Goal: Task Accomplishment & Management: Manage account settings

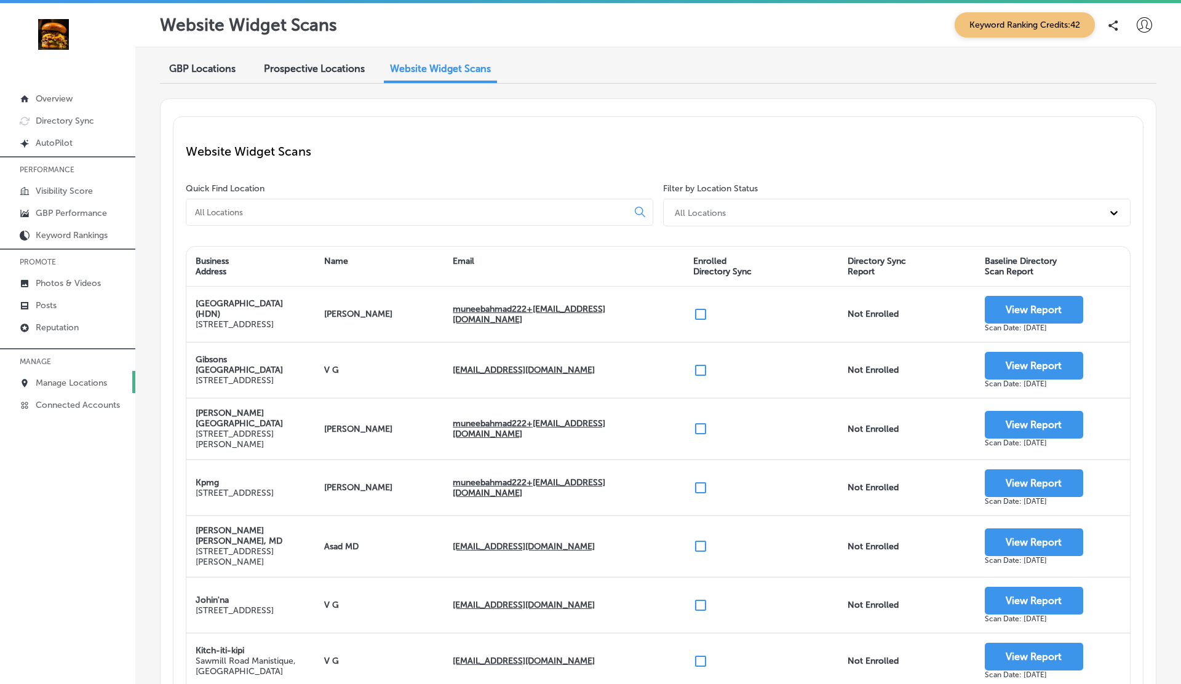
click at [76, 378] on p "Manage Locations" at bounding box center [71, 383] width 71 height 10
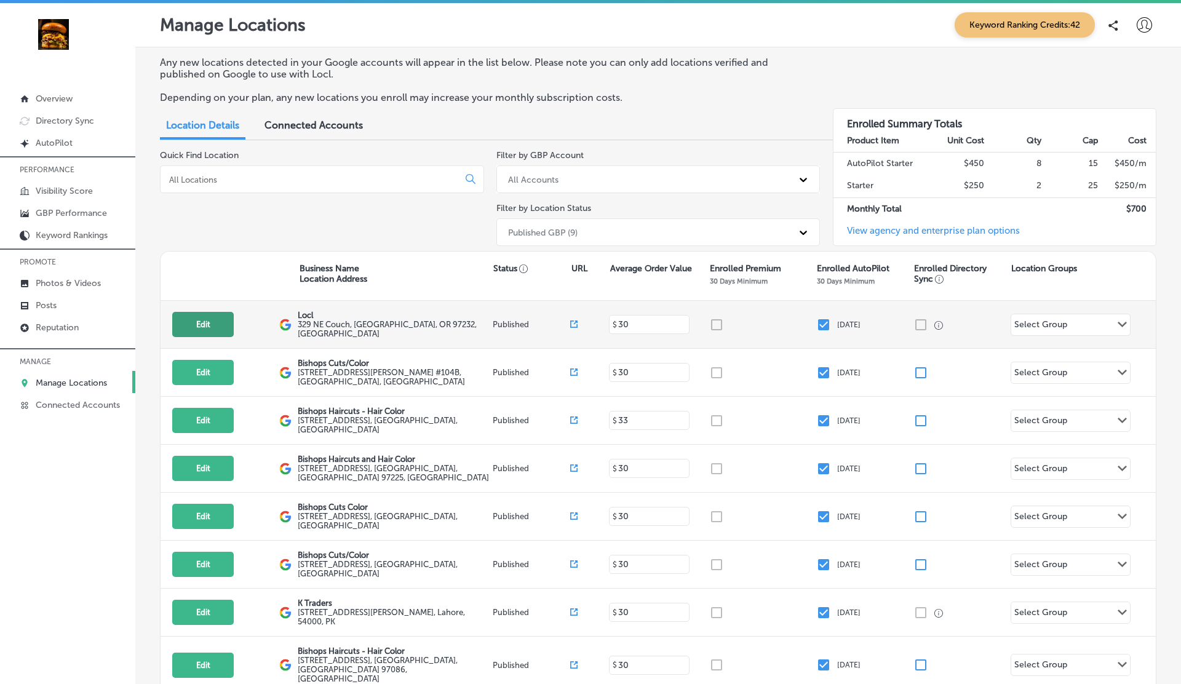
click at [208, 328] on button "Edit" at bounding box center [203, 324] width 62 height 25
select select "US"
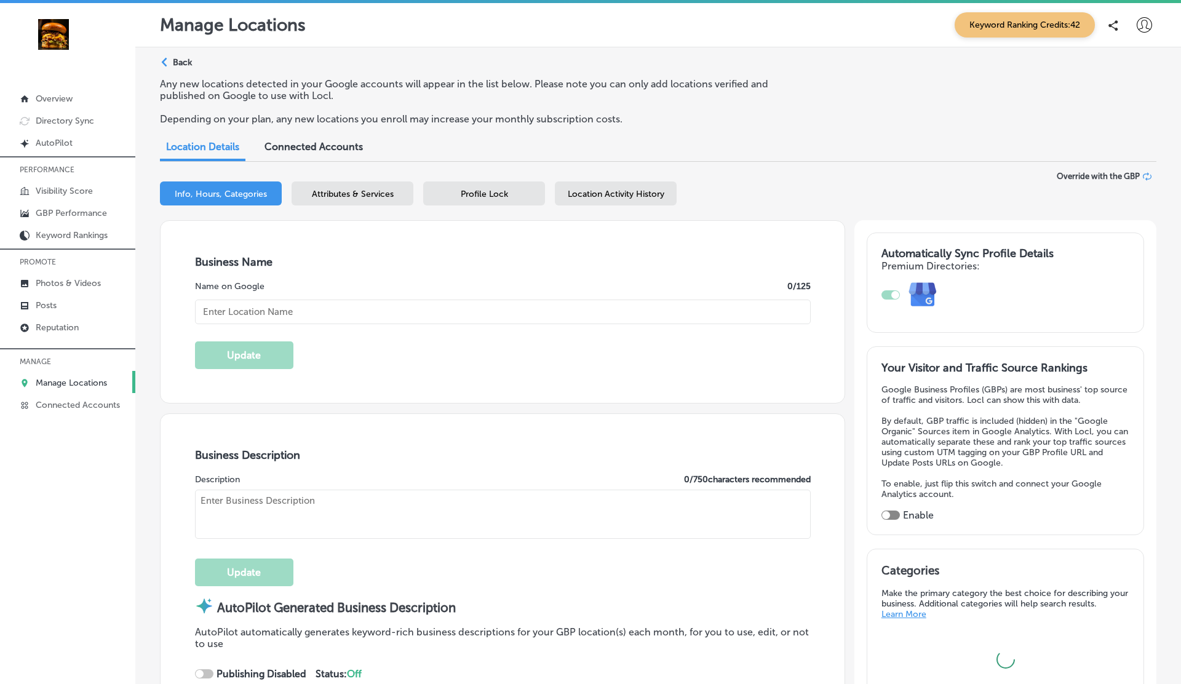
type input "Locl"
type textarea "Locl empowers brick-and-mortar businesses to thrive in today’s digital landscap…"
type input "329 NE Couch"
type input "Portland"
type input "97232"
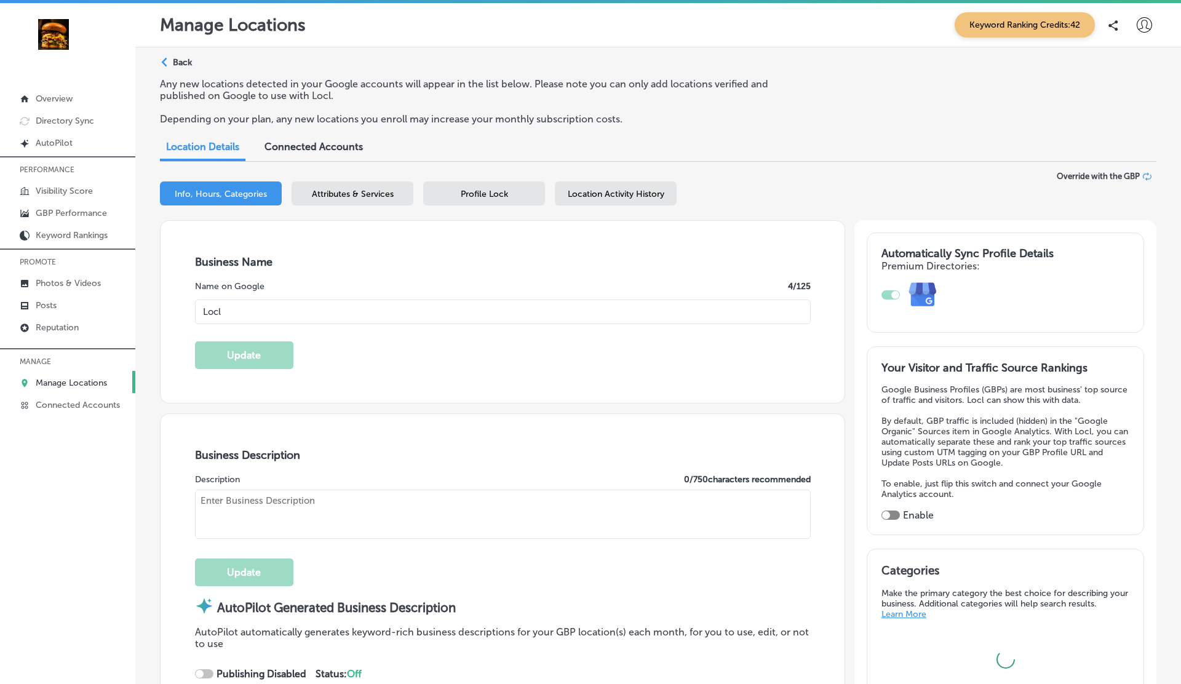
type input "US"
click at [623, 201] on div "Location Activity History" at bounding box center [616, 193] width 122 height 24
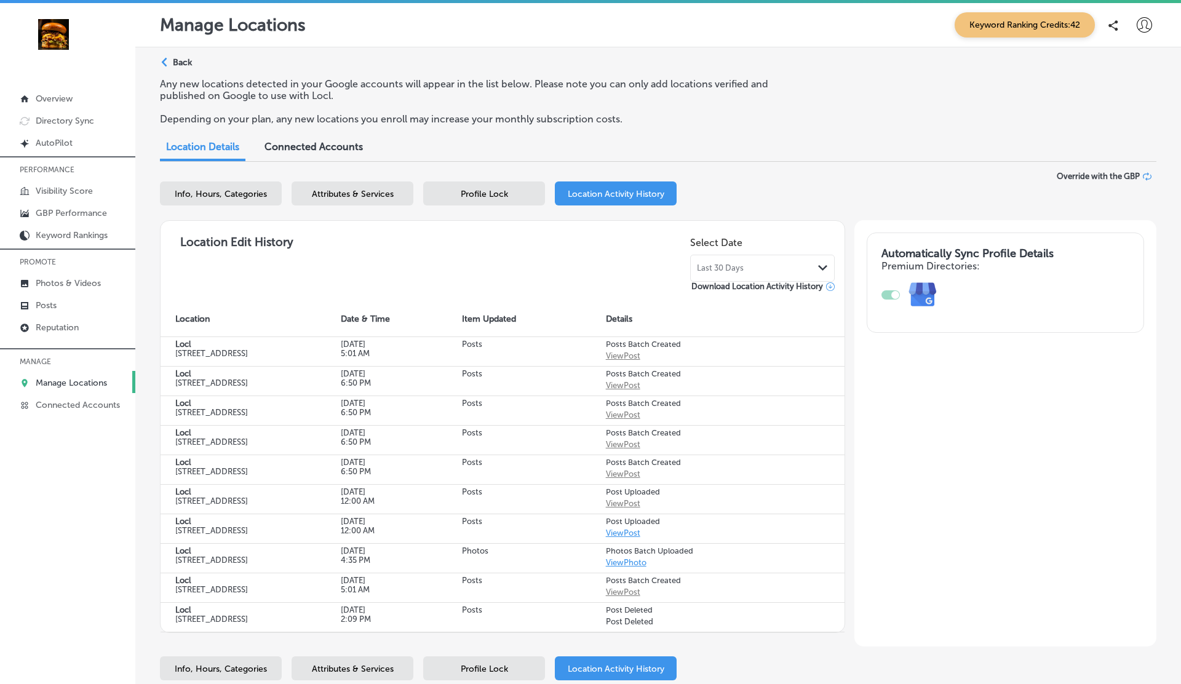
click at [706, 264] on span "Last 30 Days" at bounding box center [720, 268] width 47 height 10
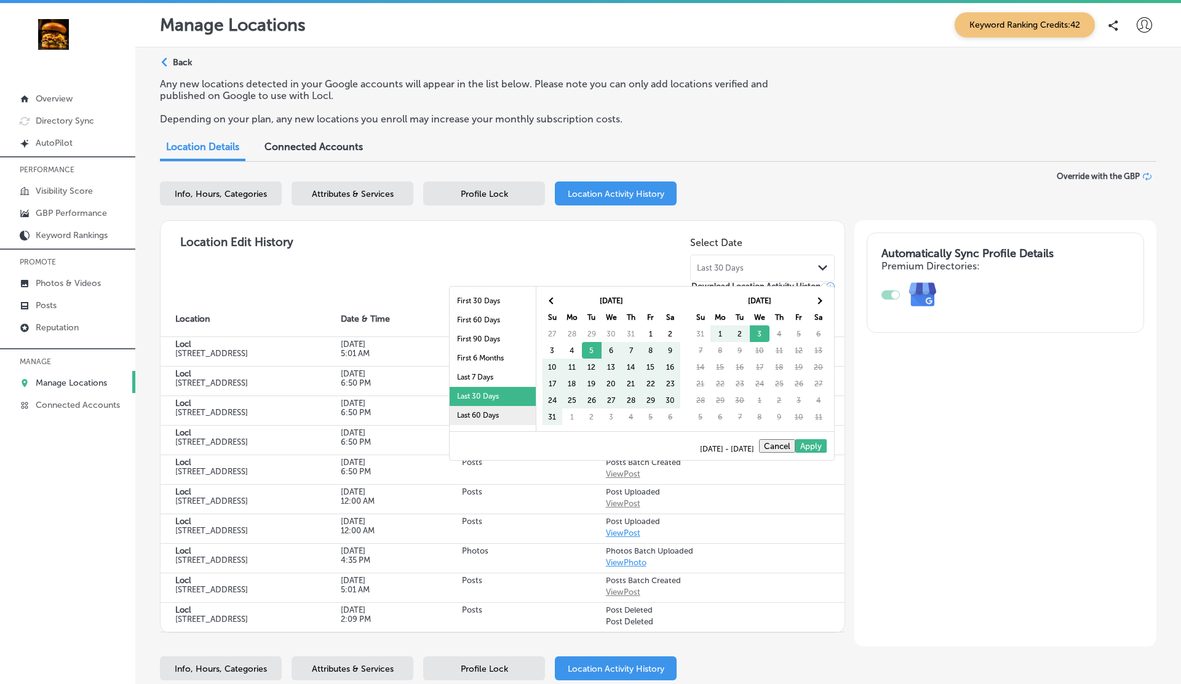
scroll to position [71, 0]
click at [479, 397] on li "Last 2 Years" at bounding box center [493, 401] width 86 height 19
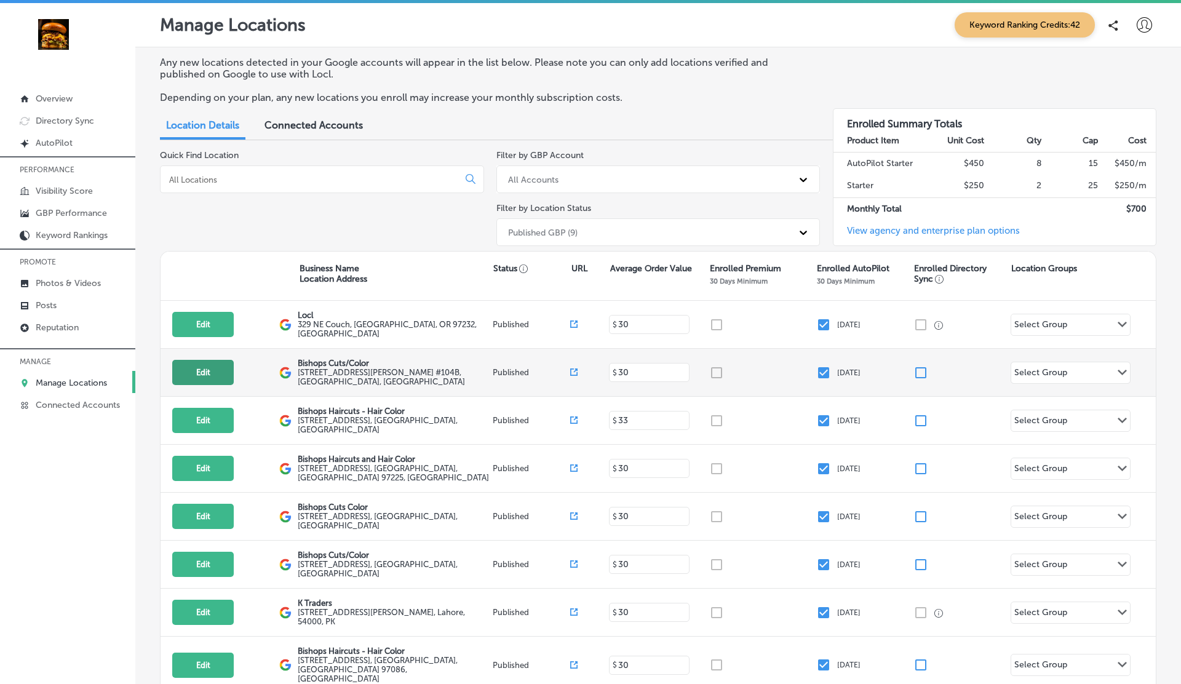
click at [193, 367] on button "Edit" at bounding box center [203, 372] width 62 height 25
select select "US"
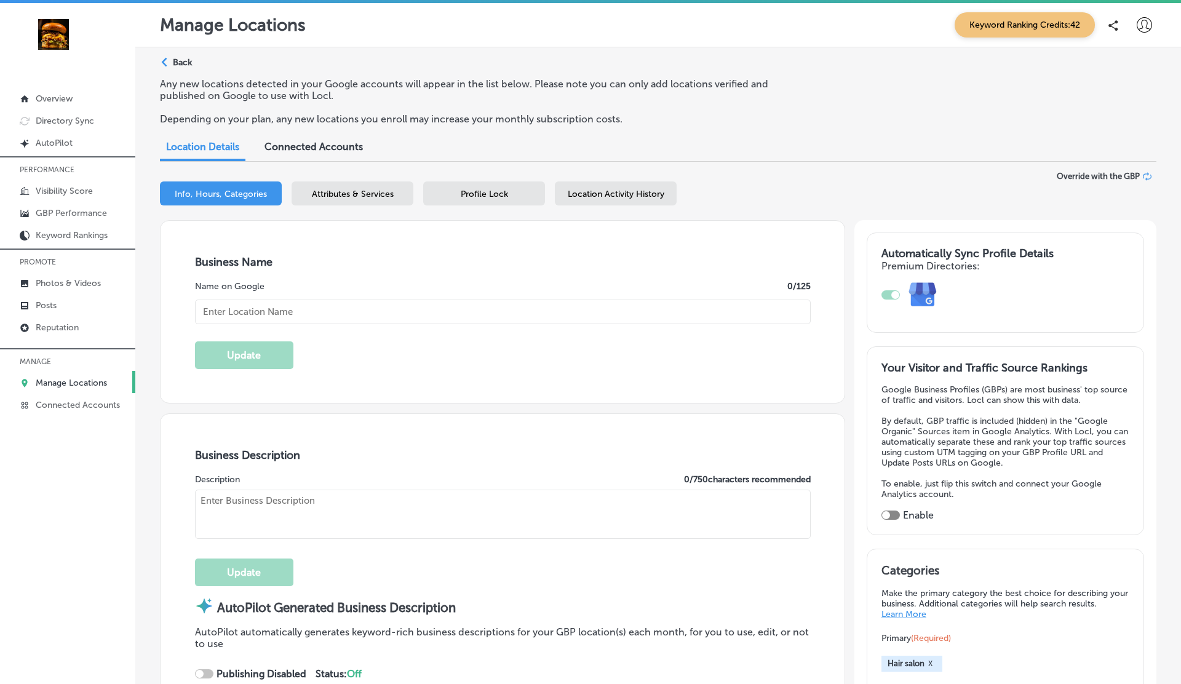
click at [614, 196] on span "Location Activity History" at bounding box center [616, 194] width 97 height 10
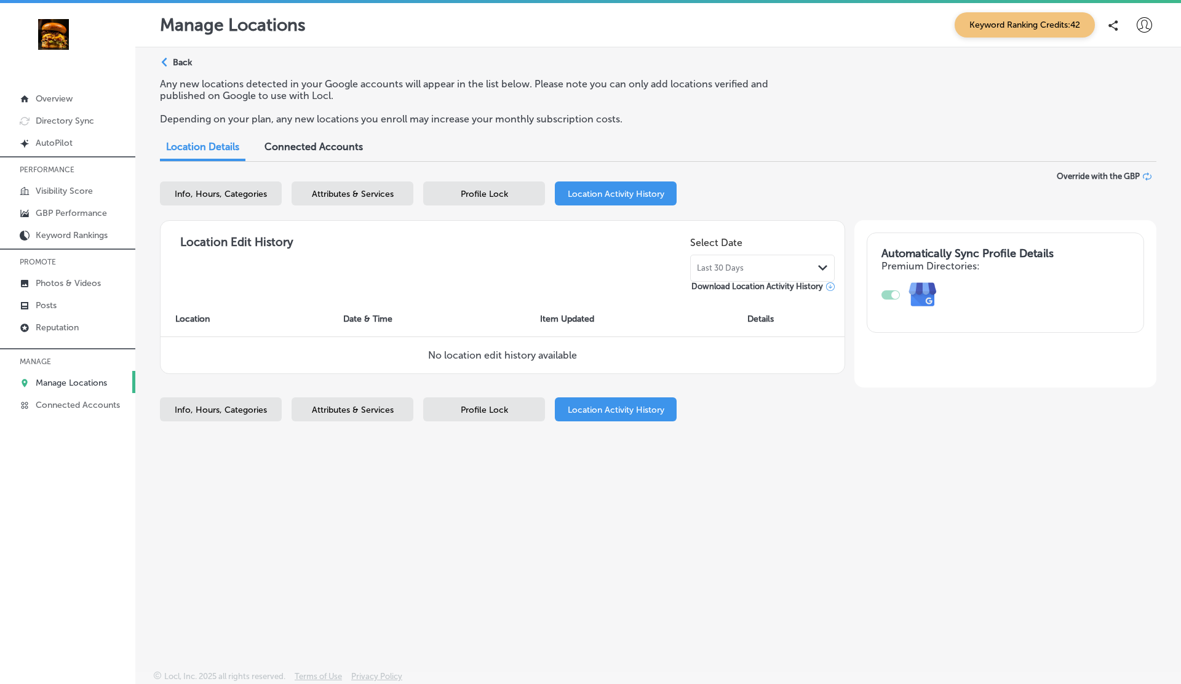
click at [734, 260] on div "Last 30 Days Path Created with Sketch." at bounding box center [762, 268] width 145 height 27
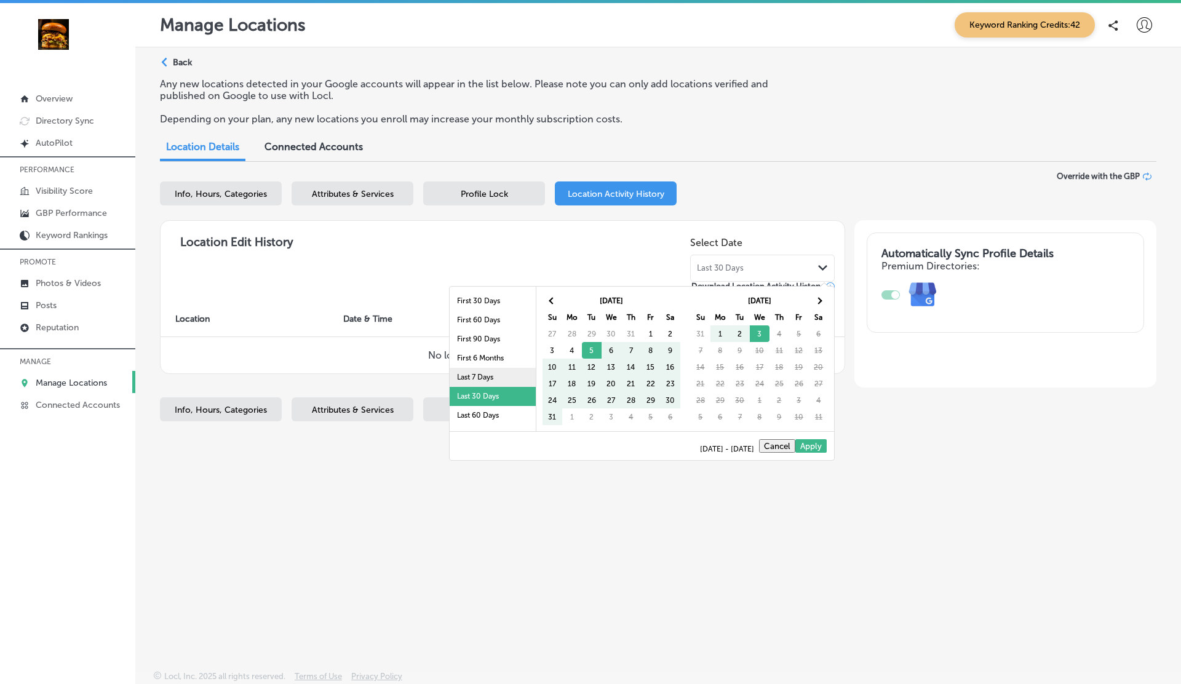
scroll to position [71, 0]
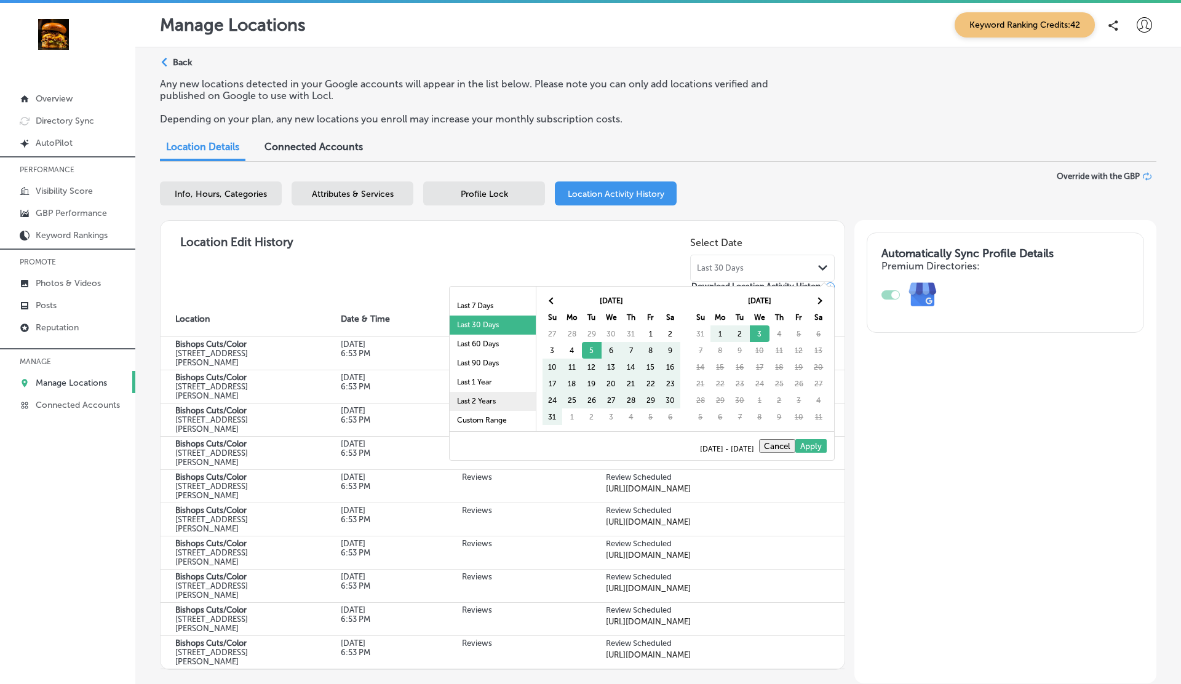
click at [492, 408] on li "Last 2 Years" at bounding box center [493, 401] width 86 height 19
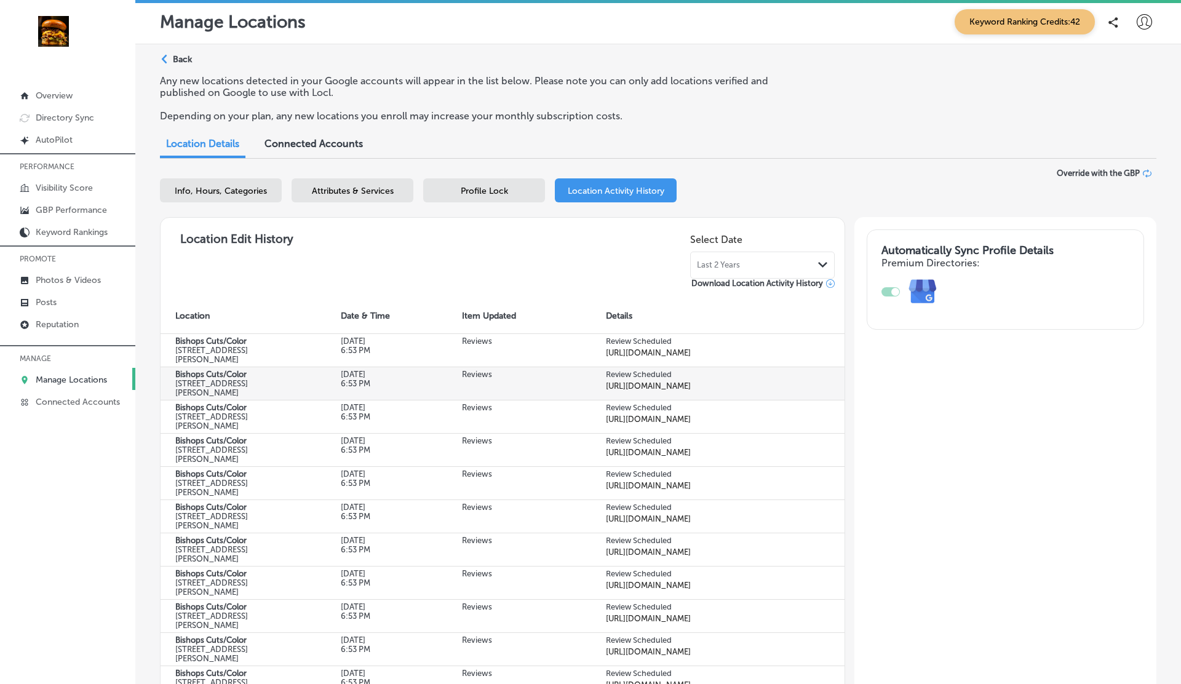
scroll to position [0, 0]
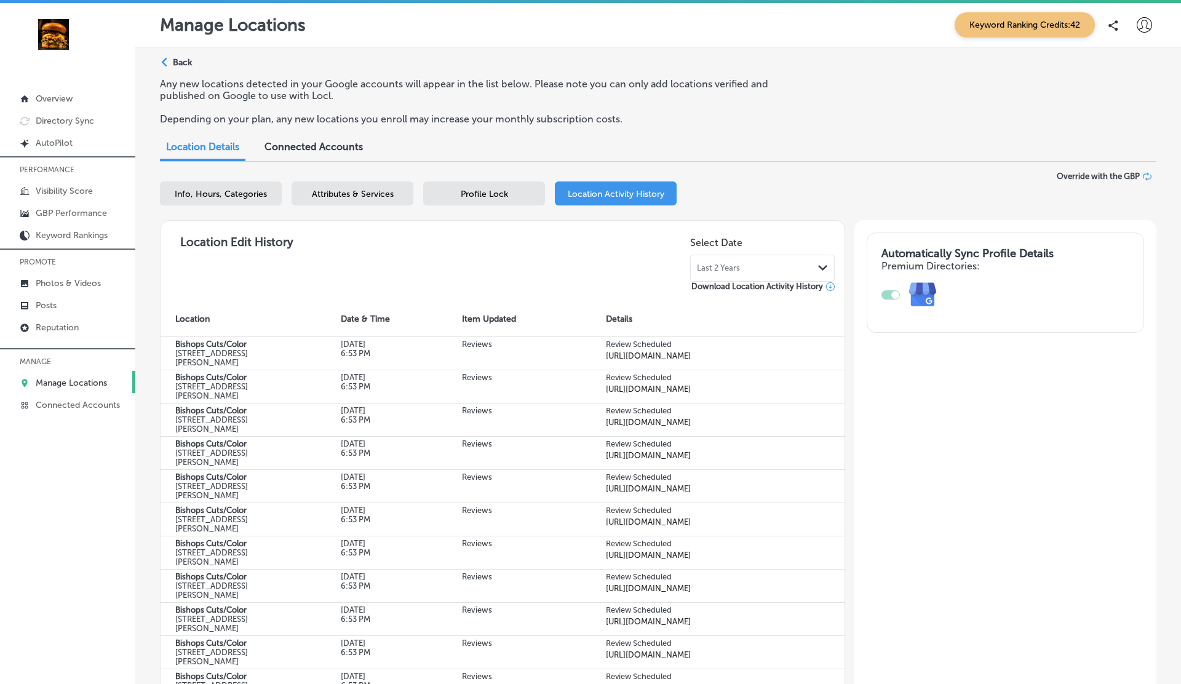
click at [181, 60] on p "Back" at bounding box center [182, 62] width 19 height 10
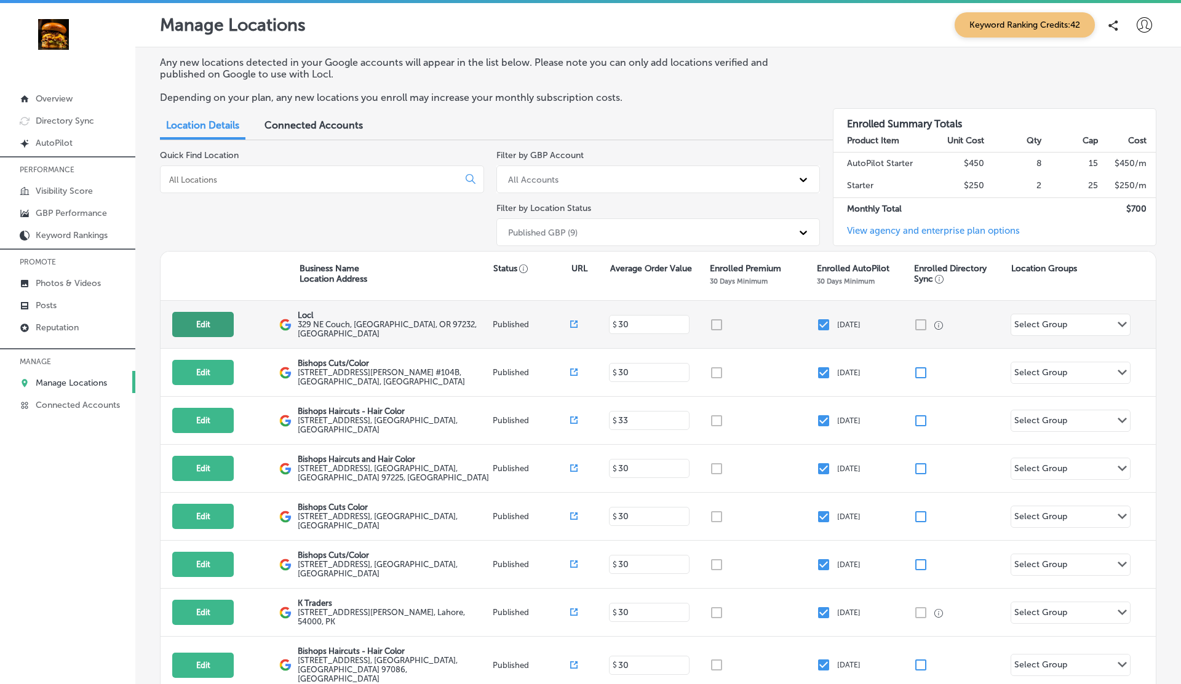
click at [219, 327] on button "Edit" at bounding box center [203, 324] width 62 height 25
select select "US"
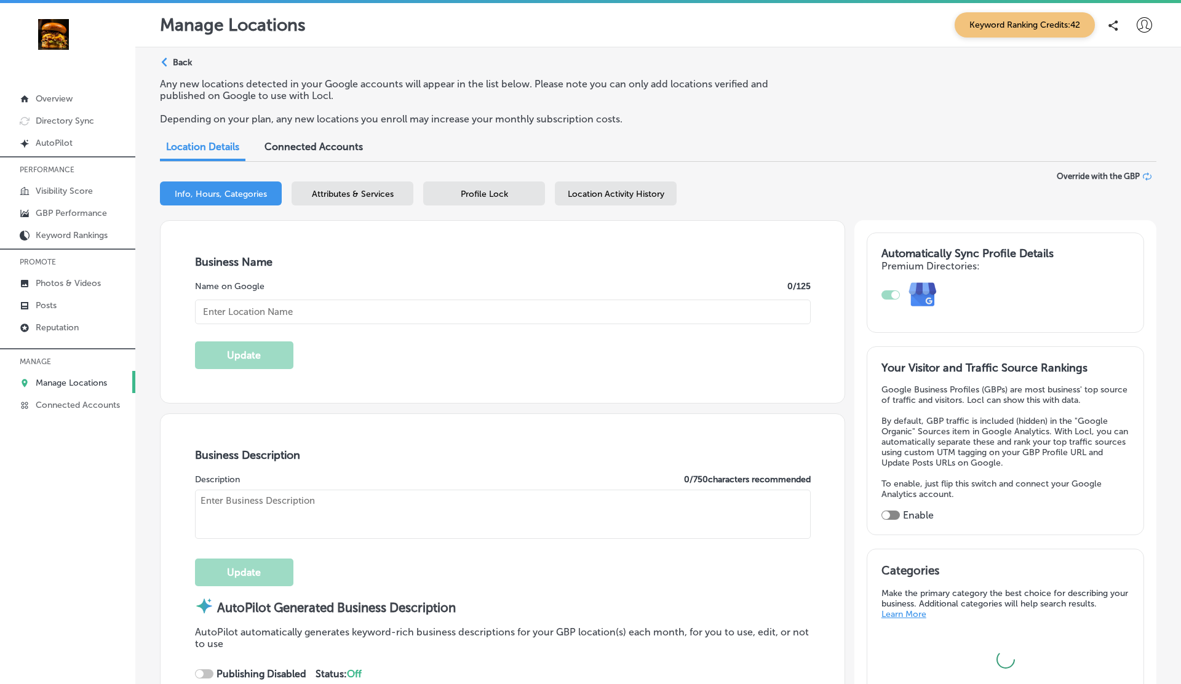
type input "Locl"
type textarea "Locl empowers brick-and-mortar businesses to thrive in today’s digital landscap…"
type input "329 NE Couch"
type input "Portland"
type input "97232"
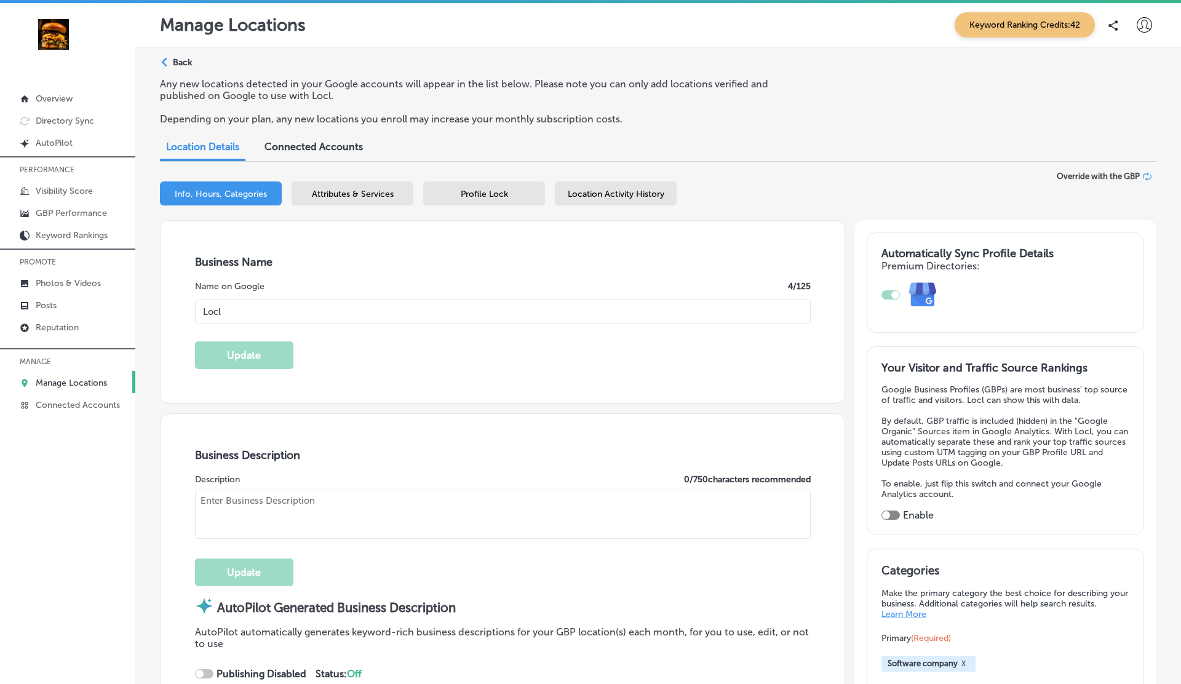
type input "US"
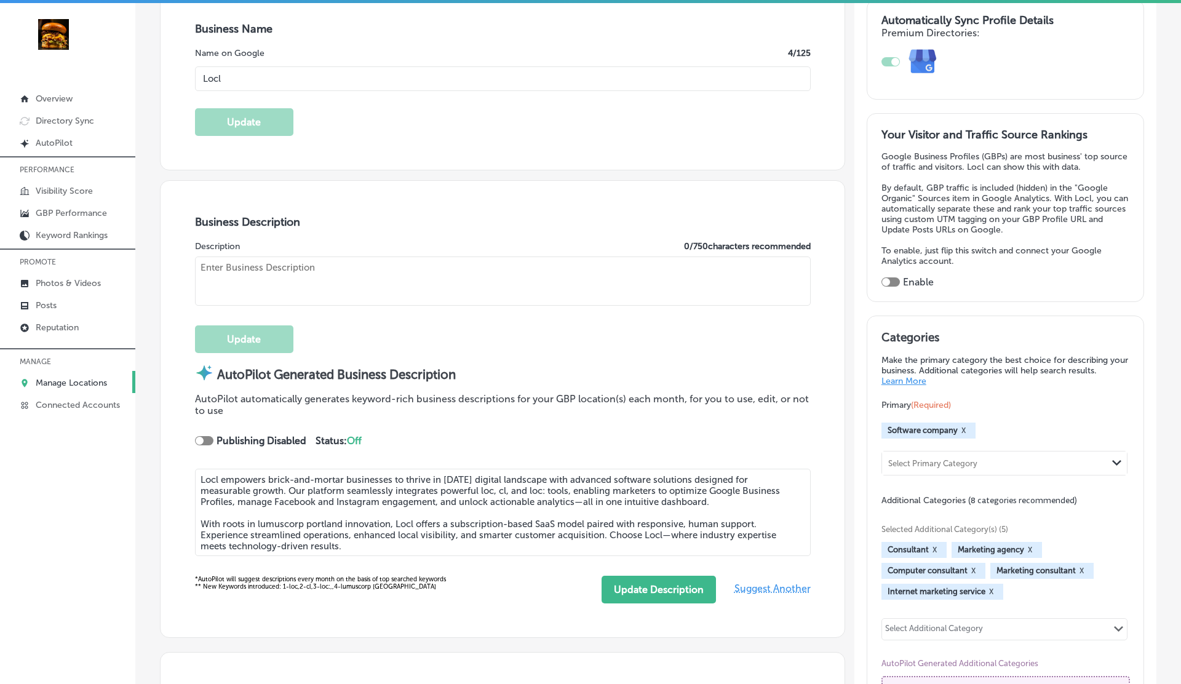
type input "https://www.locl.ai/"
checkbox input "true"
type textarea "Locl empowers brick-and-mortar businesses to thrive in today’s digital landscap…"
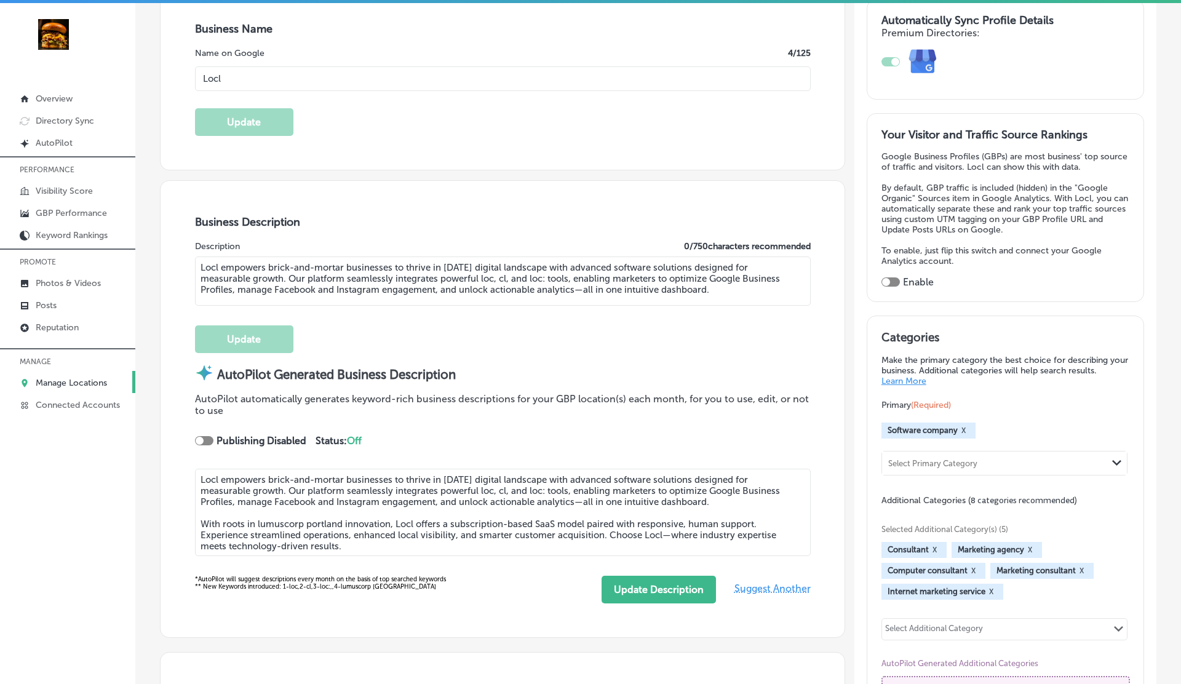
type input "+1 503 956 6101"
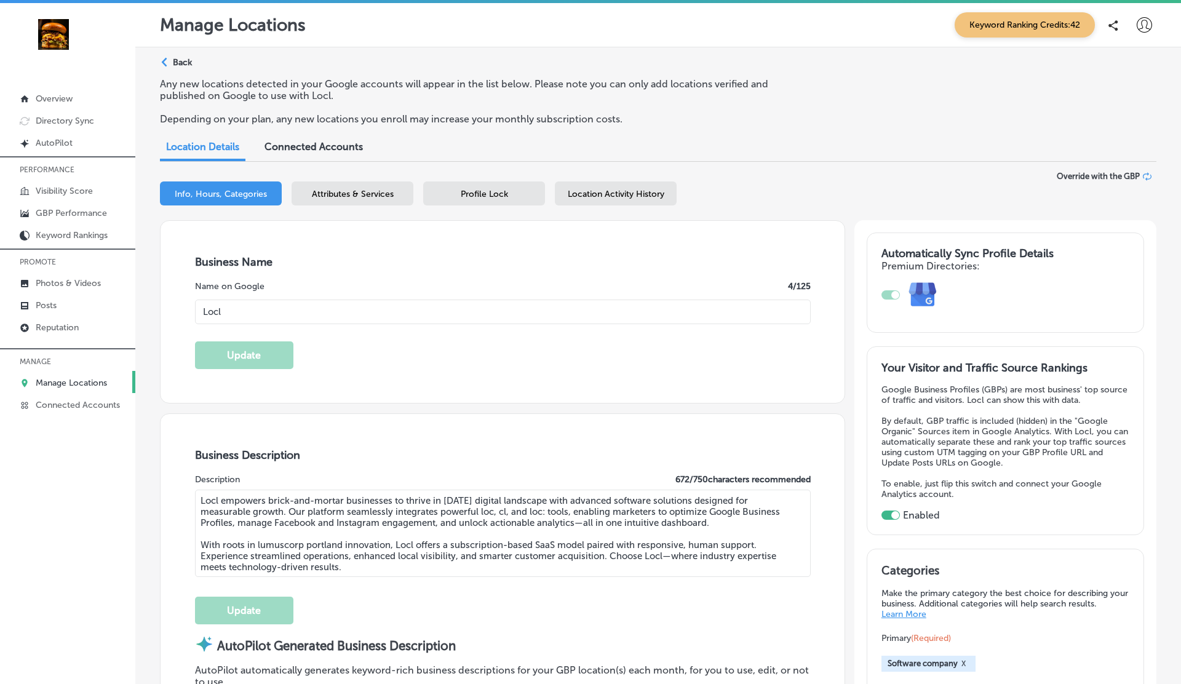
click at [354, 197] on span "Attributes & Services" at bounding box center [353, 194] width 82 height 10
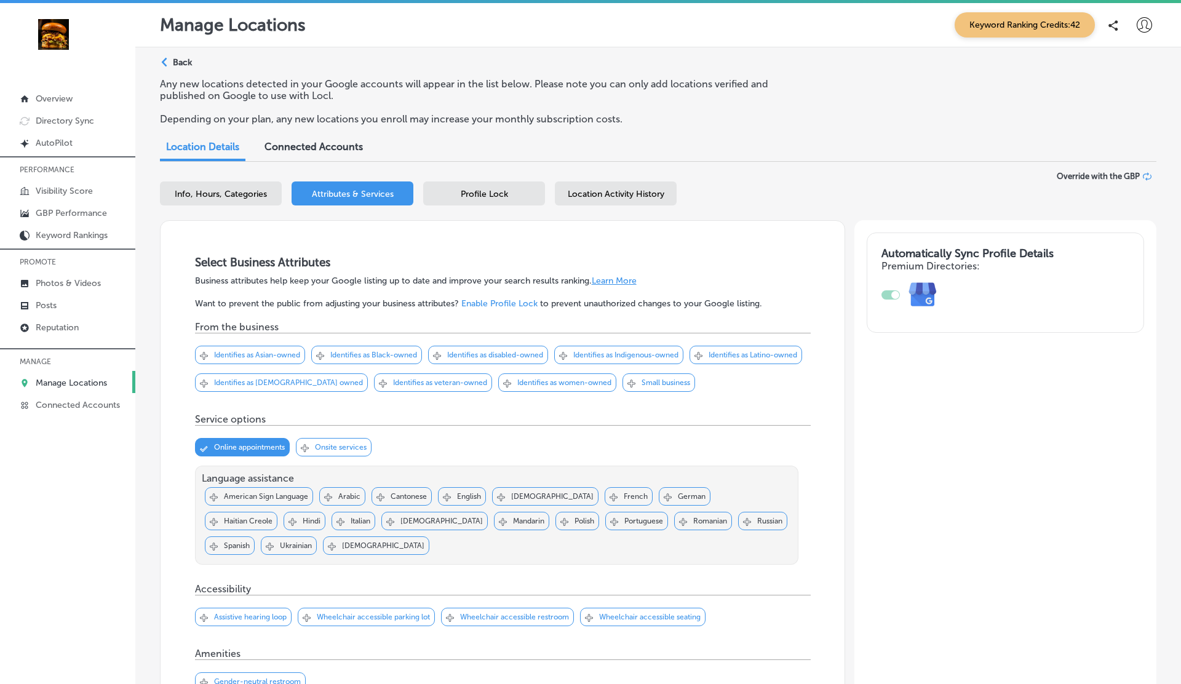
click at [485, 196] on span "Profile Lock" at bounding box center [484, 194] width 47 height 10
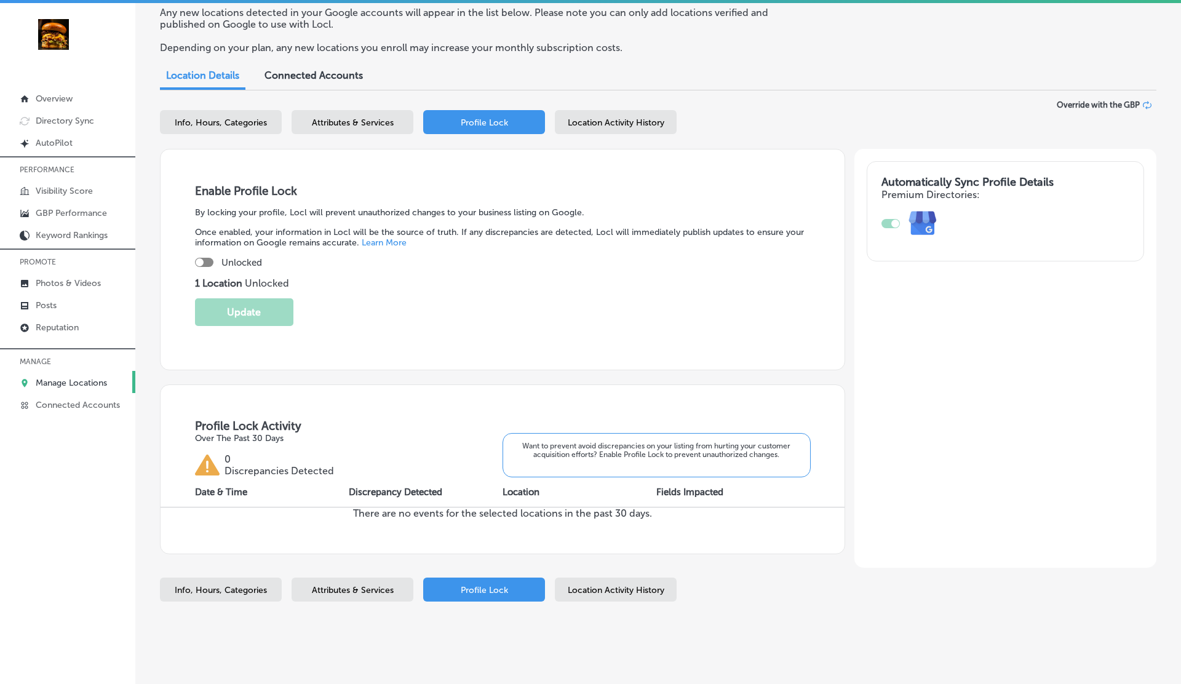
scroll to position [82, 0]
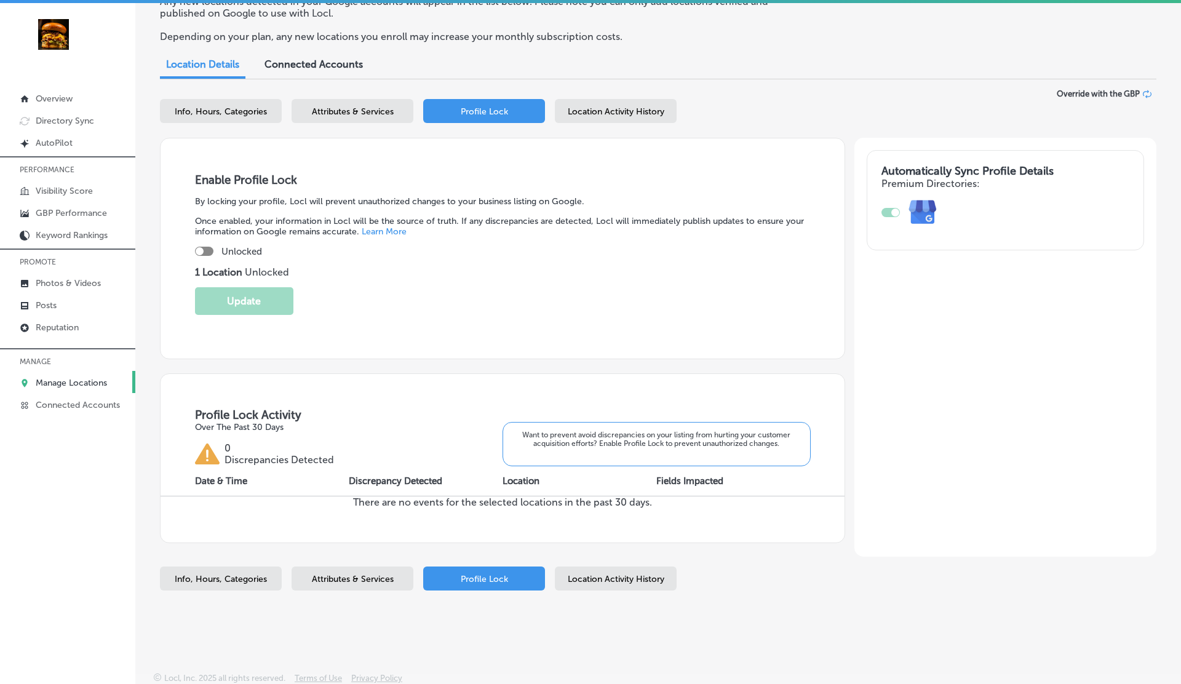
click at [616, 114] on span "Location Activity History" at bounding box center [616, 111] width 97 height 10
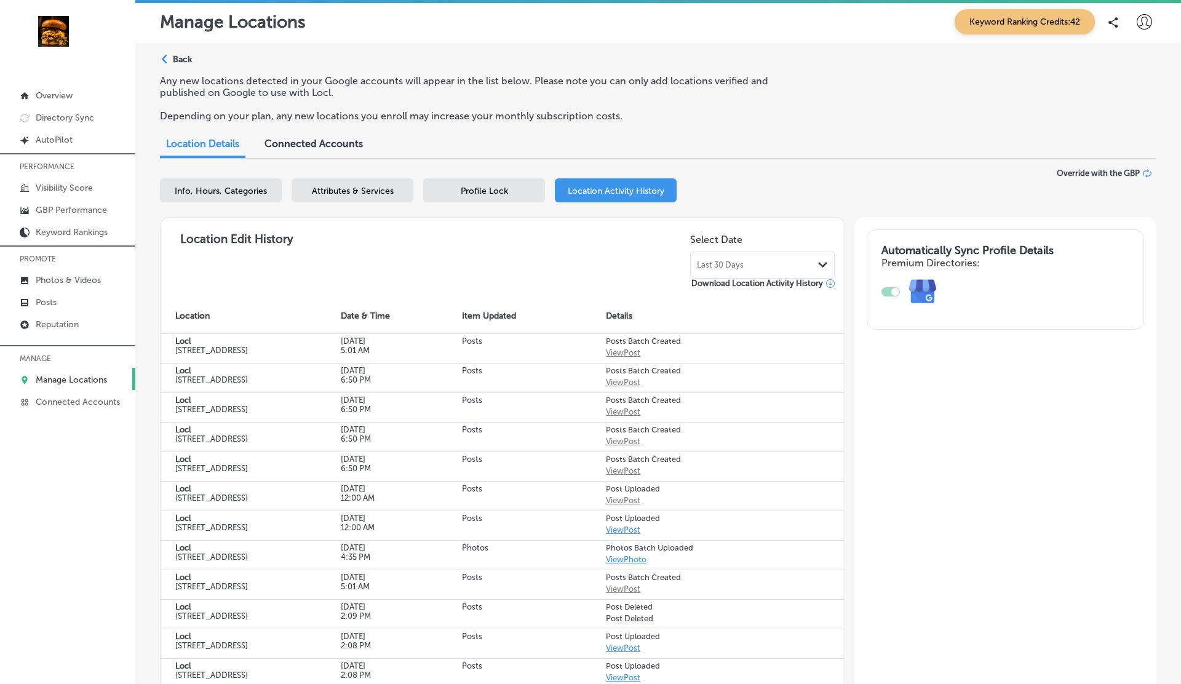
click at [751, 263] on div "Last 30 Days Path Created with Sketch." at bounding box center [762, 265] width 131 height 10
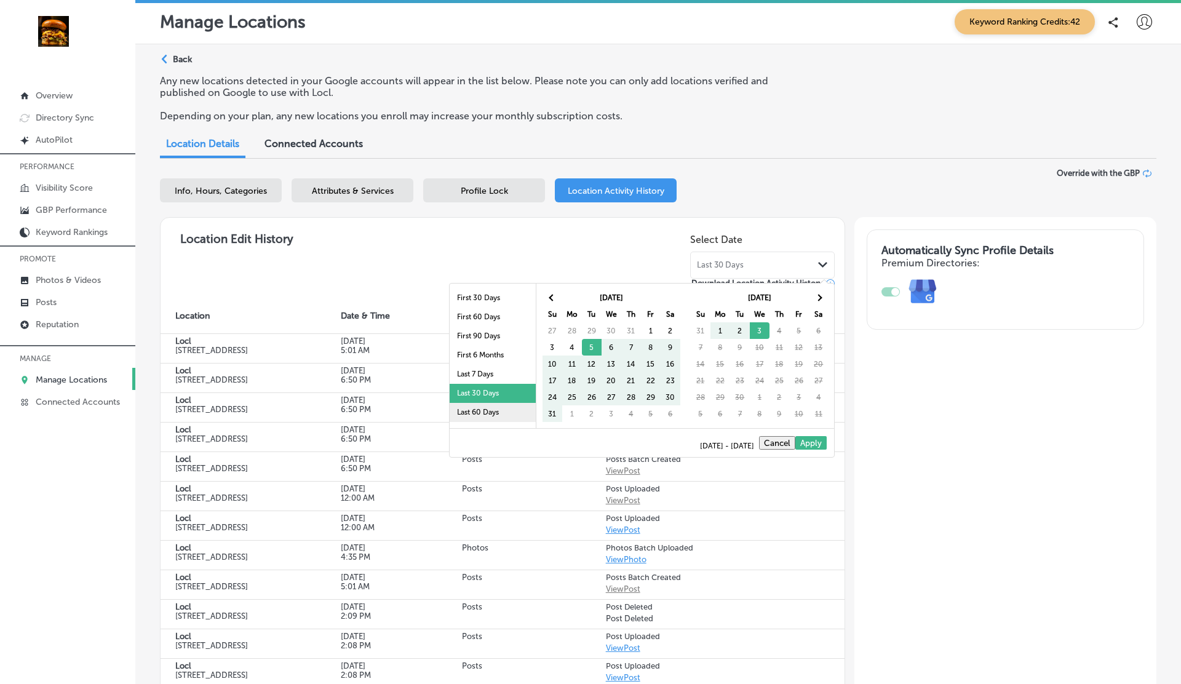
click at [479, 413] on li "Last 60 Days" at bounding box center [493, 412] width 86 height 19
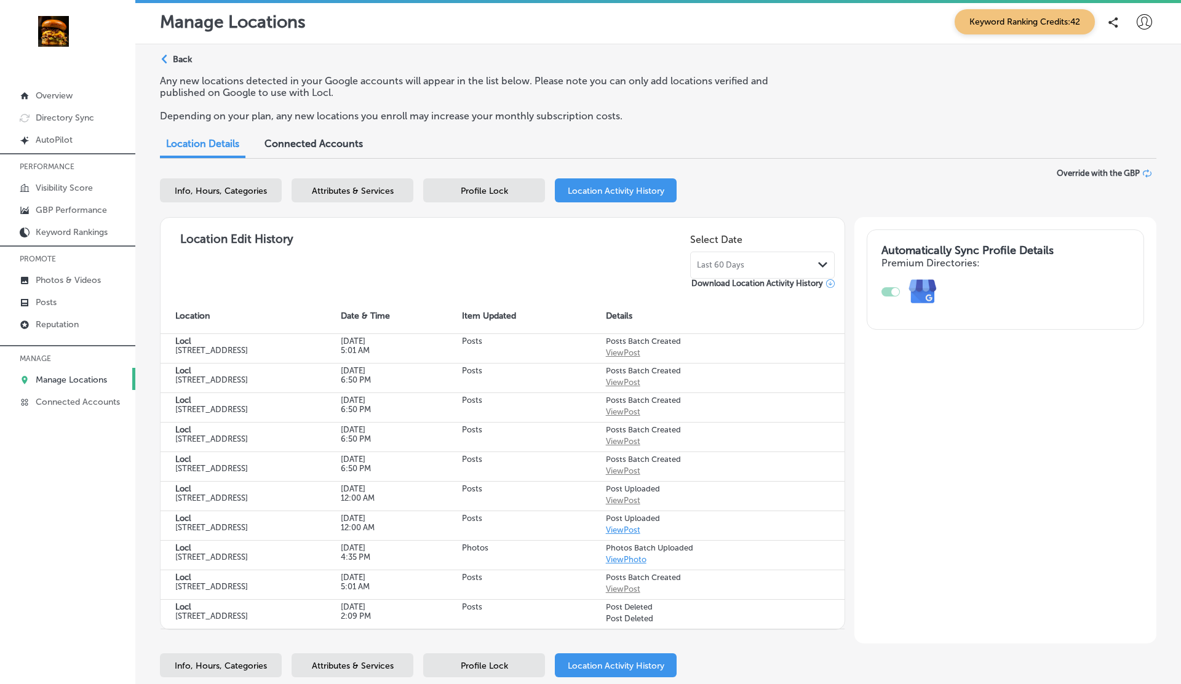
click at [734, 261] on span "Last 60 Days" at bounding box center [720, 265] width 47 height 10
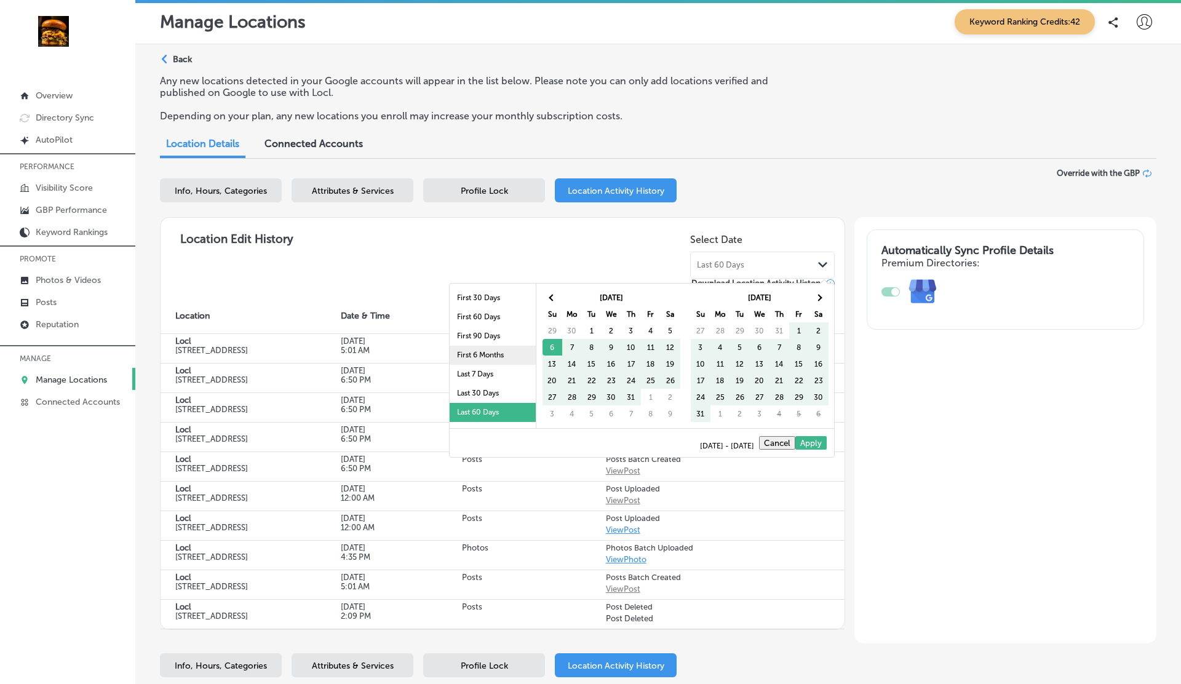
scroll to position [71, 0]
click at [485, 366] on li "Last 90 Days" at bounding box center [493, 360] width 86 height 19
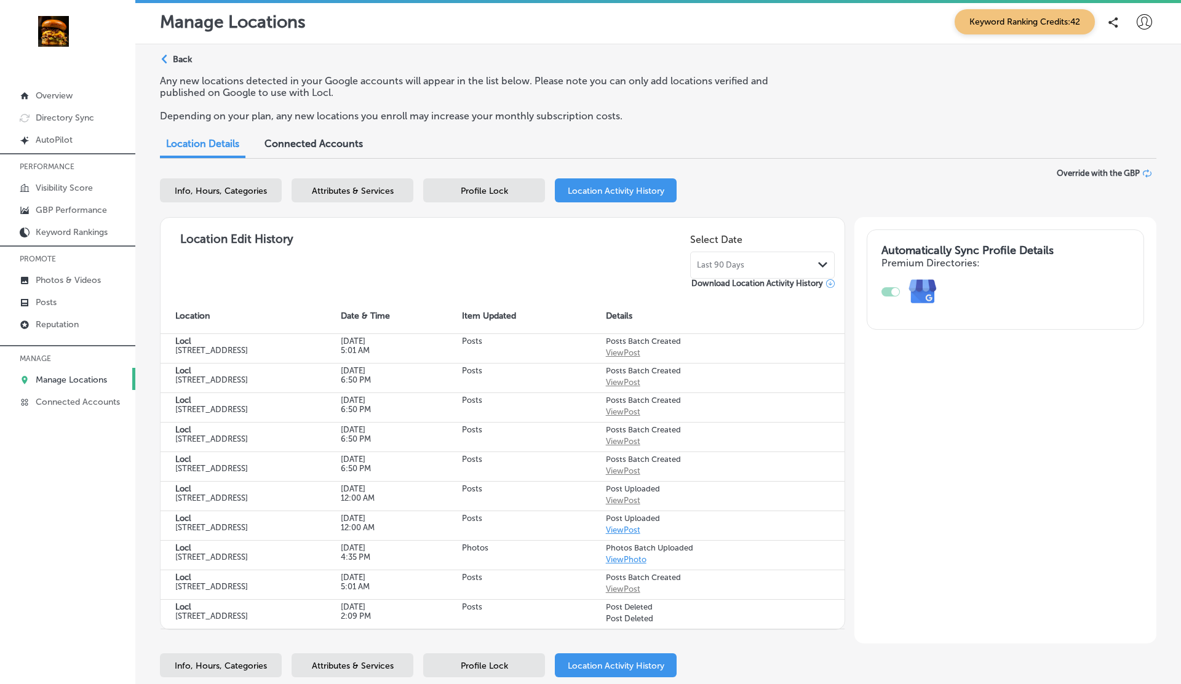
click at [741, 257] on div "Last 90 Days Path Created with Sketch." at bounding box center [762, 265] width 145 height 27
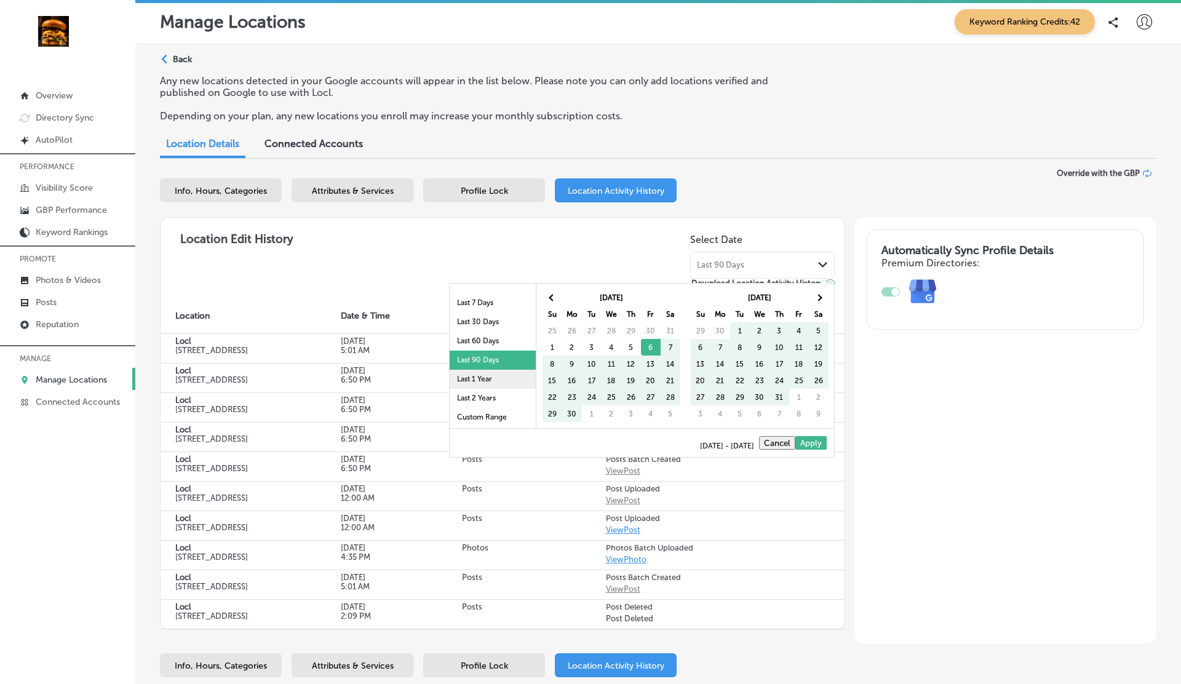
click at [479, 376] on li "Last 1 Year" at bounding box center [493, 379] width 86 height 19
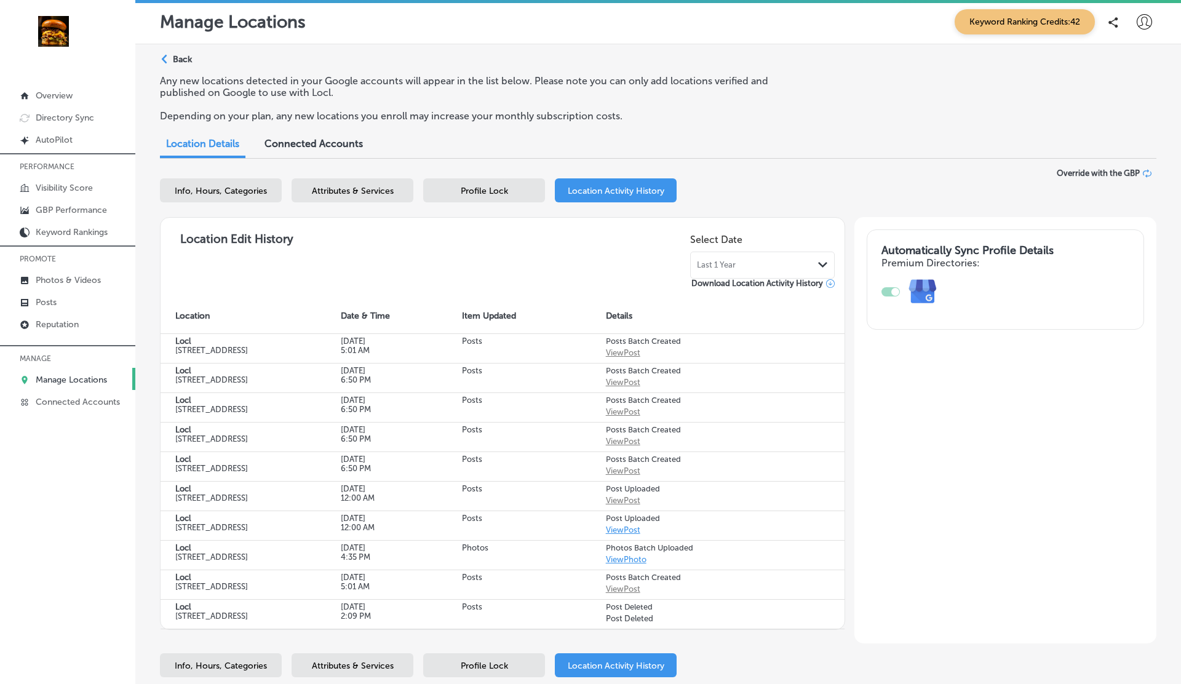
click at [743, 263] on div "Last 1 Year Path Created with Sketch." at bounding box center [762, 265] width 131 height 10
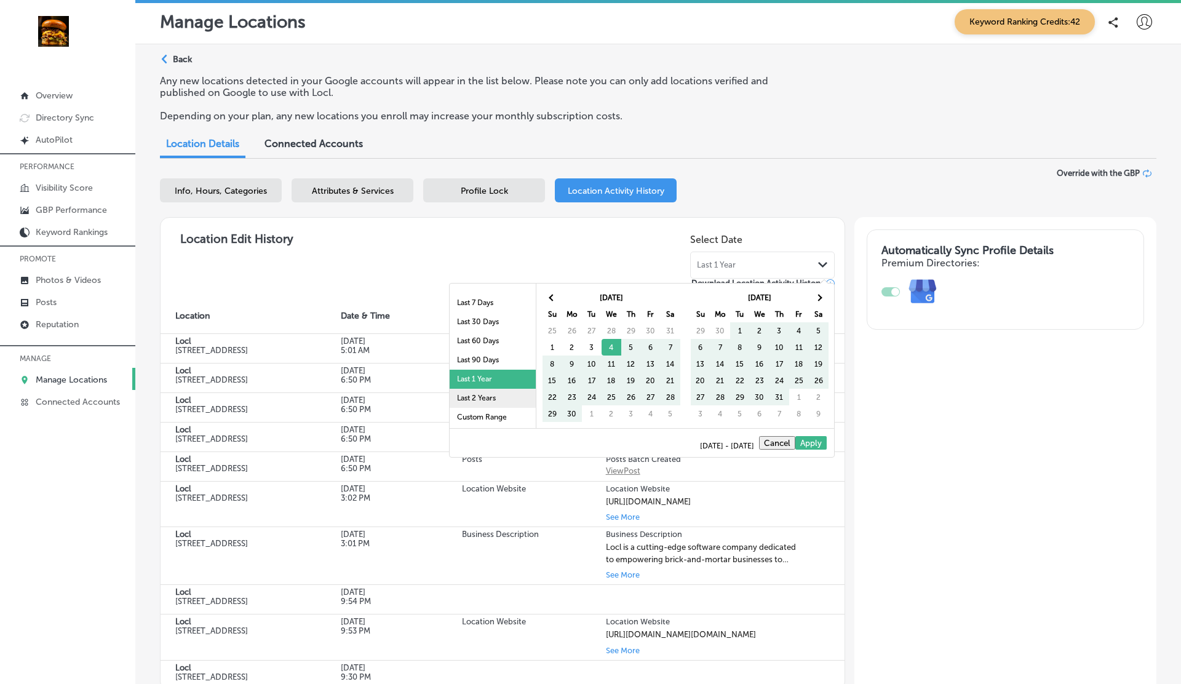
click at [489, 399] on li "Last 2 Years" at bounding box center [493, 398] width 86 height 19
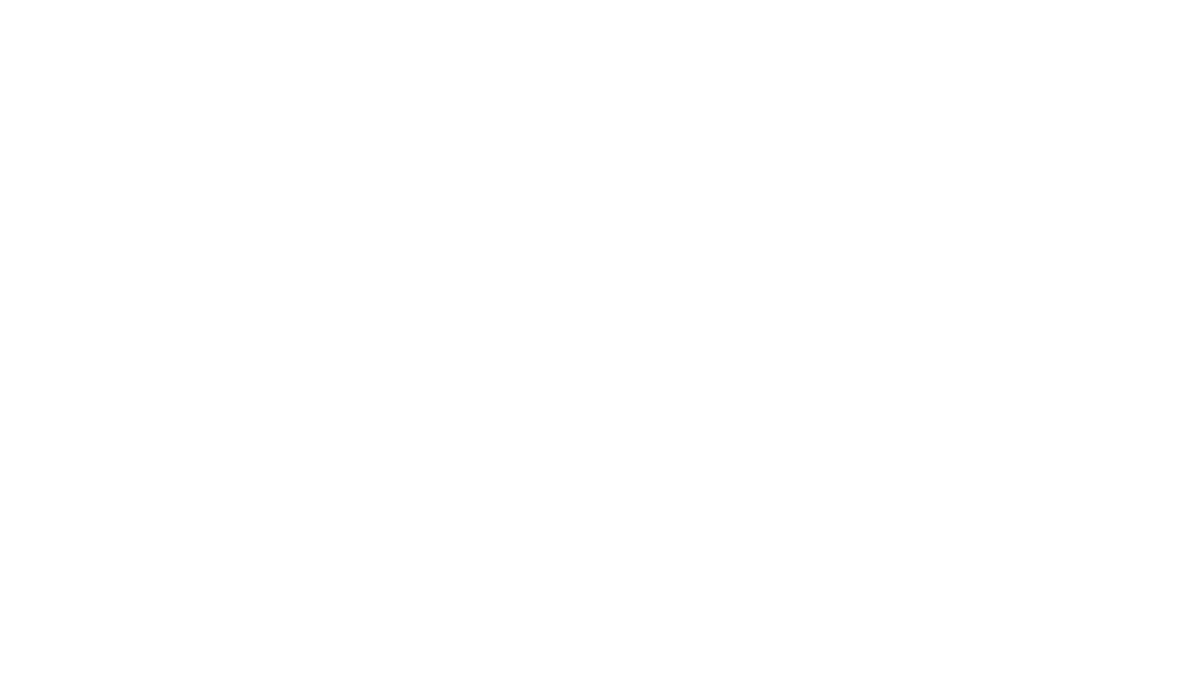
scroll to position [0, 0]
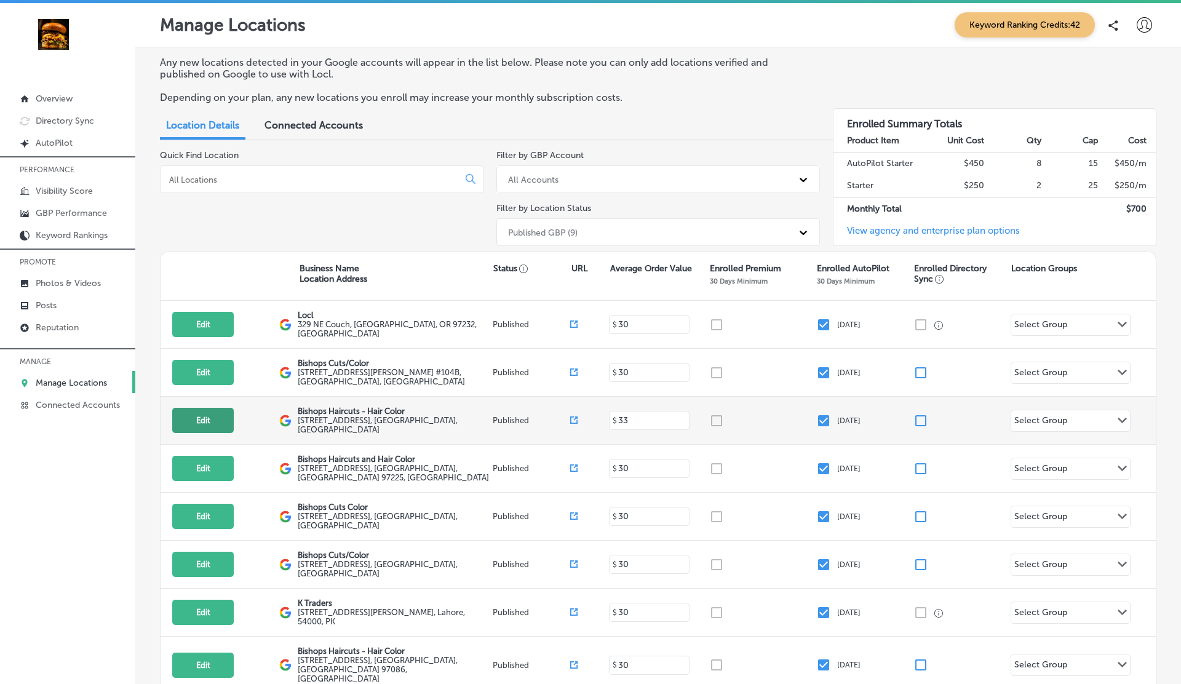
click at [185, 418] on button "Edit" at bounding box center [203, 420] width 62 height 25
select select "US"
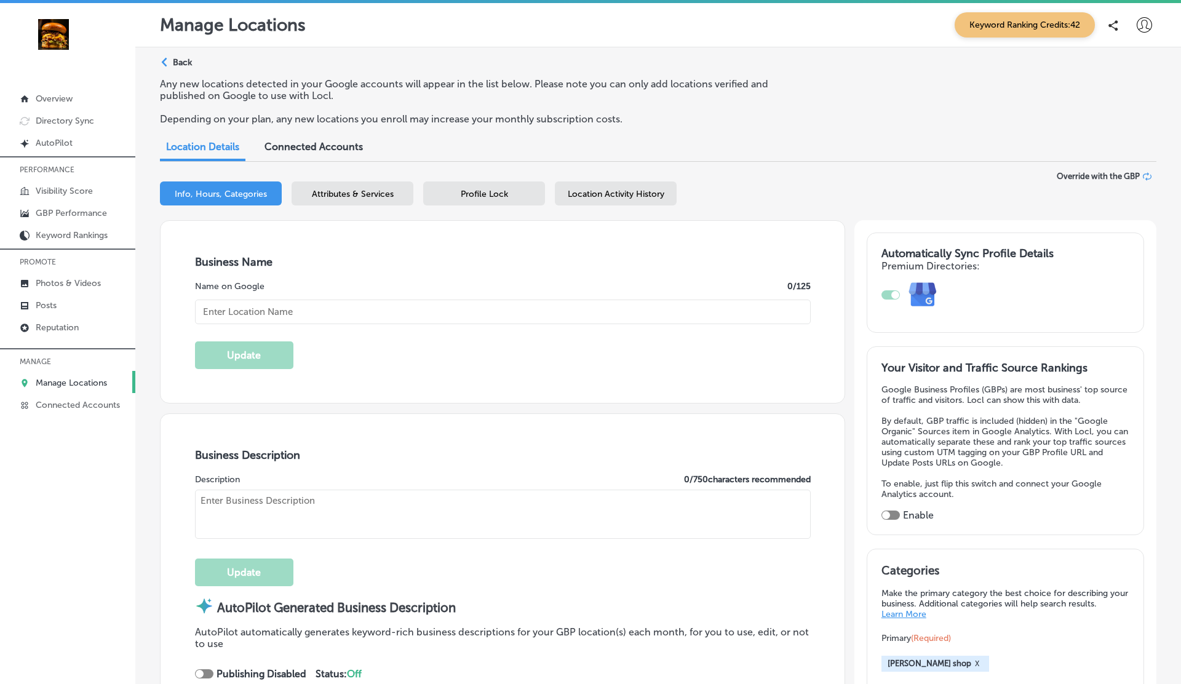
click at [620, 200] on div "Location Activity History" at bounding box center [616, 193] width 122 height 24
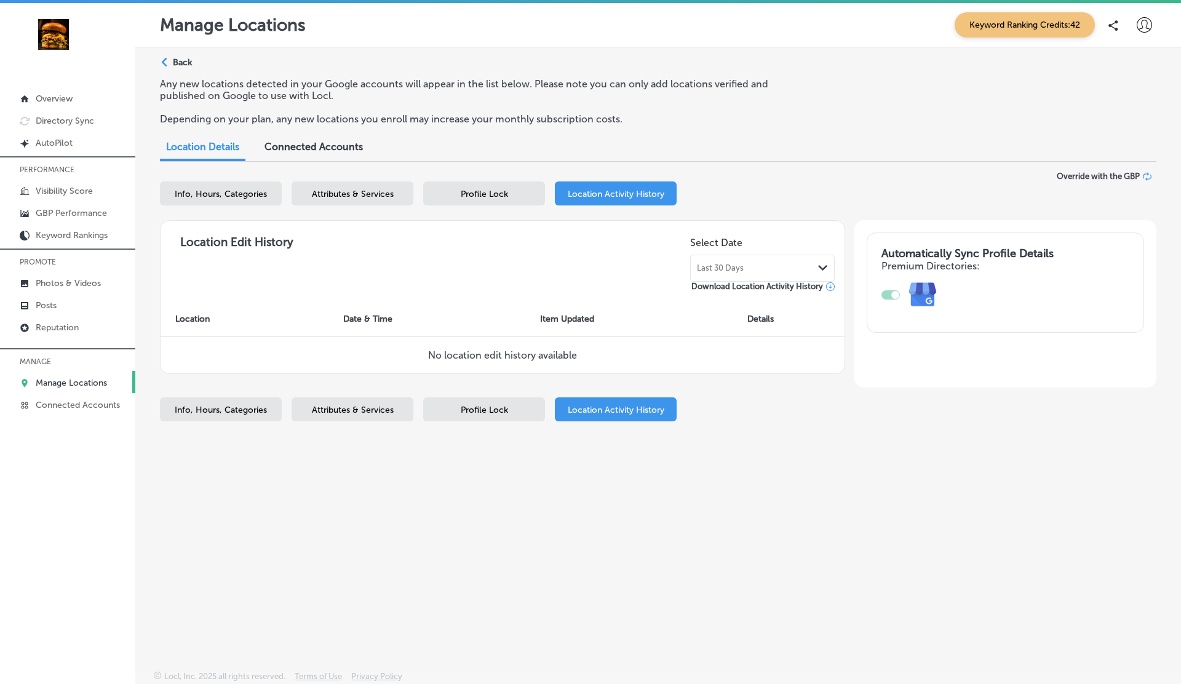
click at [740, 265] on span "Last 30 Days" at bounding box center [720, 268] width 47 height 10
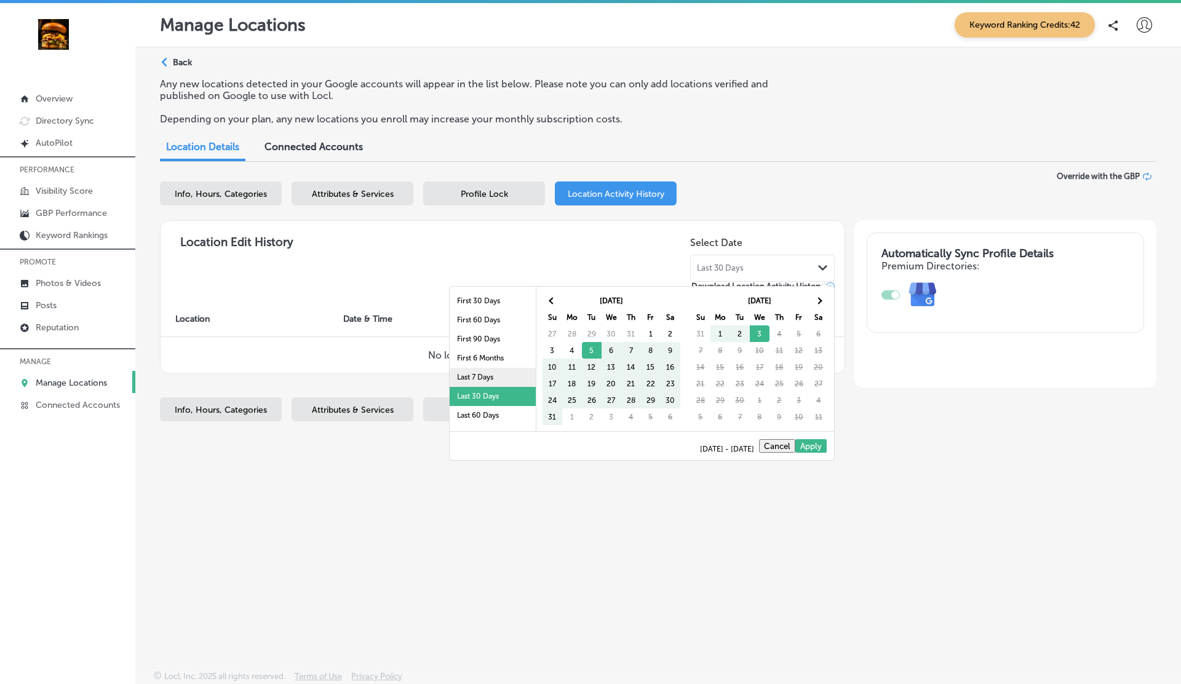
scroll to position [71, 0]
click at [469, 400] on li "Last 2 Years" at bounding box center [493, 401] width 86 height 19
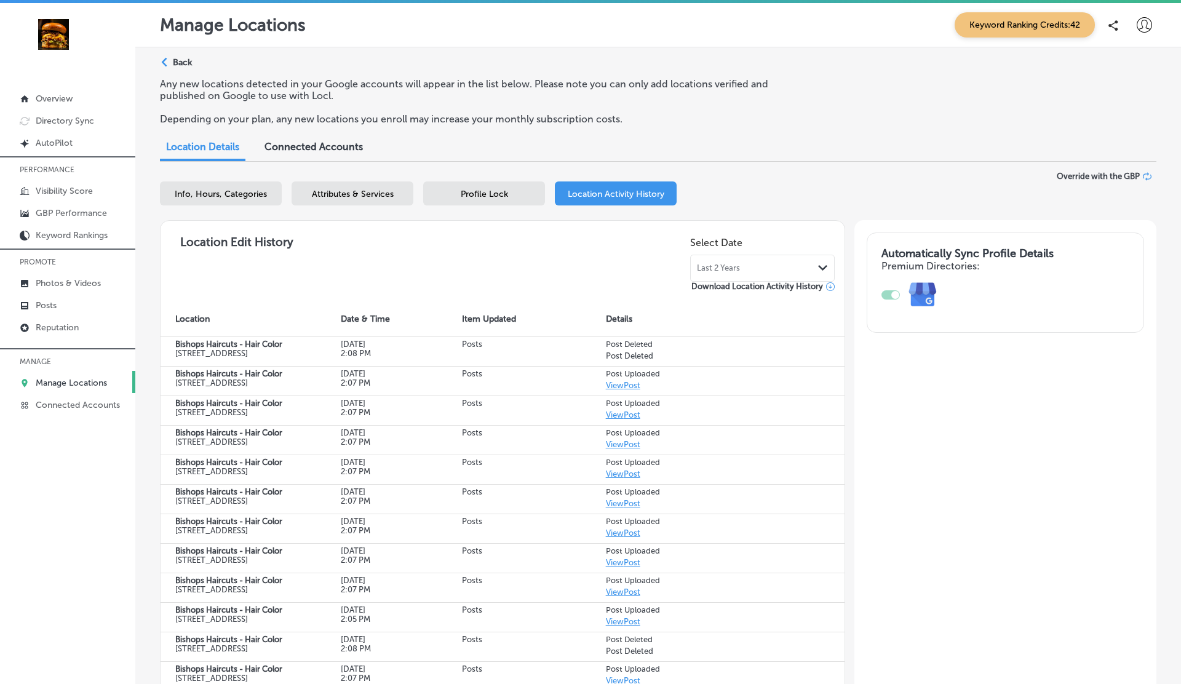
click at [830, 283] on icon at bounding box center [830, 286] width 9 height 9
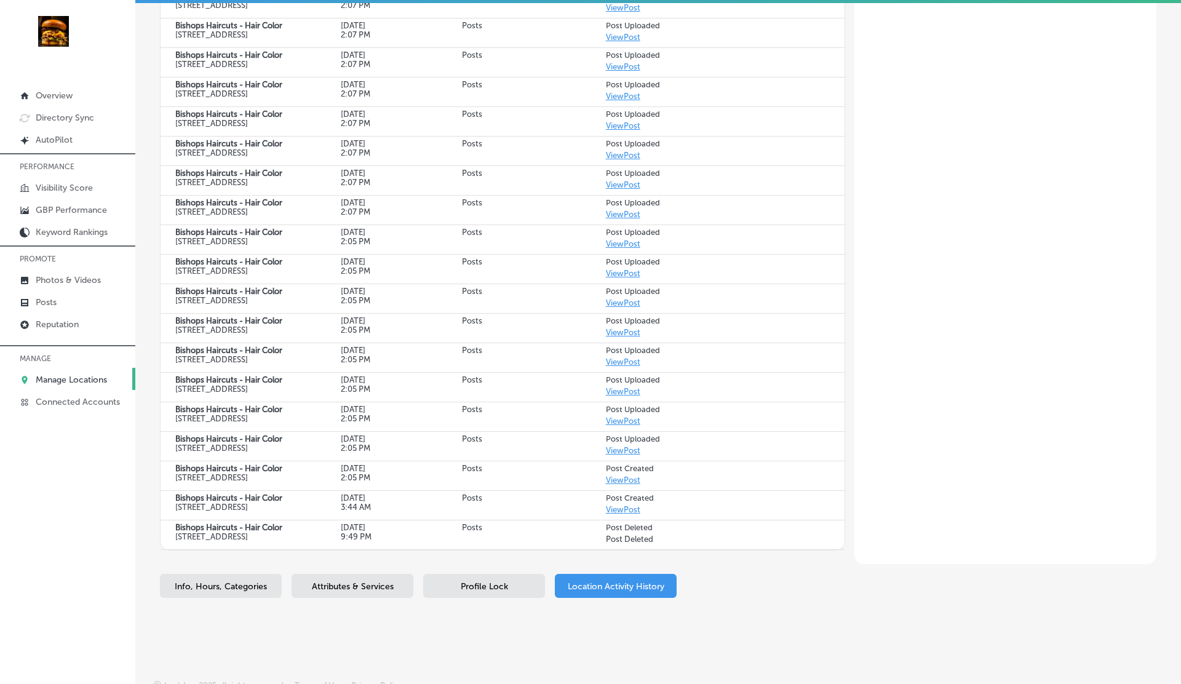
scroll to position [820, 0]
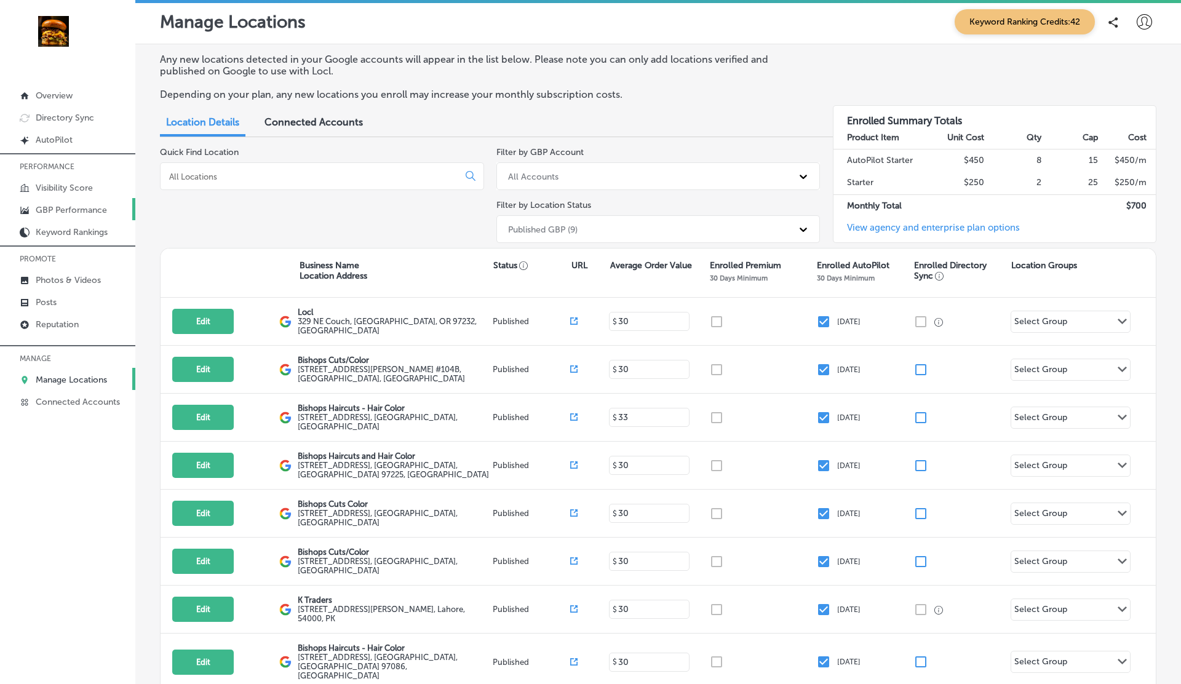
click at [75, 211] on p "GBP Performance" at bounding box center [71, 210] width 71 height 10
